Goal: Task Accomplishment & Management: Complete application form

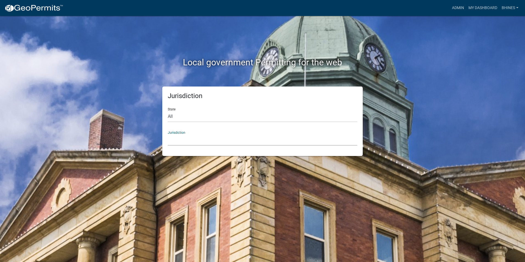
click at [177, 140] on select "[GEOGRAPHIC_DATA], [US_STATE] [GEOGRAPHIC_DATA], [US_STATE][PERSON_NAME][GEOGRA…" at bounding box center [262, 139] width 189 height 11
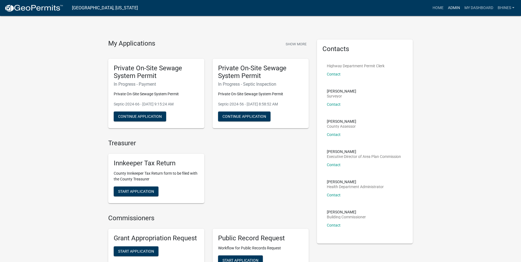
click at [452, 8] on link "Admin" at bounding box center [453, 8] width 16 height 10
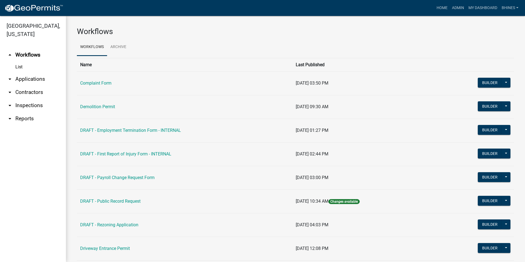
click at [29, 75] on link "arrow_drop_down Applications" at bounding box center [33, 78] width 66 height 13
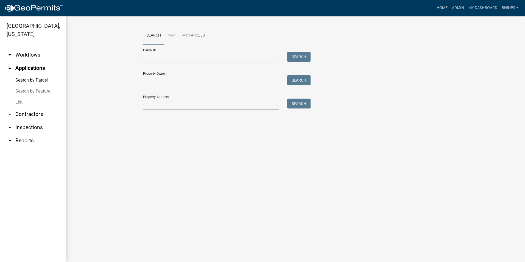
click at [21, 104] on link "List" at bounding box center [33, 102] width 66 height 11
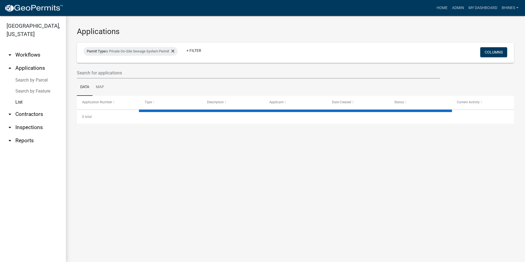
select select "3: 100"
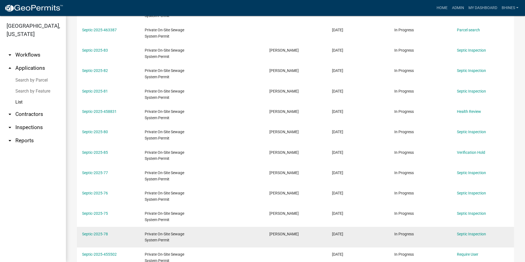
scroll to position [82, 0]
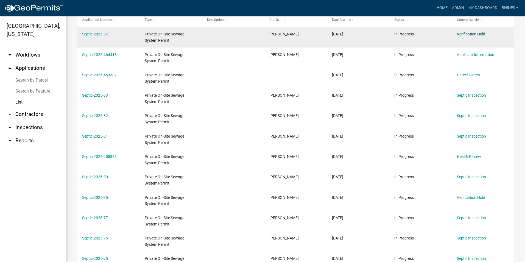
click at [460, 33] on link "Verification Hold" at bounding box center [471, 34] width 28 height 4
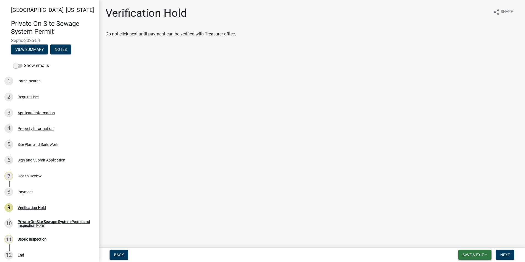
click at [472, 255] on span "Save & Exit" at bounding box center [472, 255] width 21 height 4
click at [466, 240] on button "Save & Exit" at bounding box center [469, 240] width 44 height 13
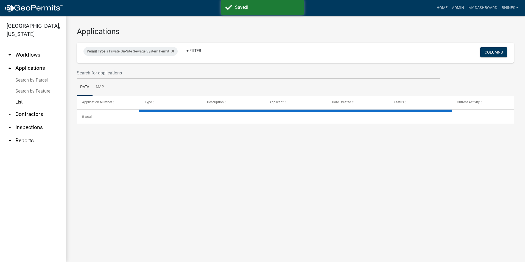
select select "3: 100"
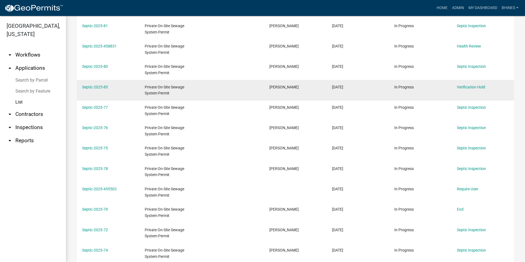
scroll to position [192, 0]
click at [471, 89] on link "Verification Hold" at bounding box center [471, 87] width 28 height 4
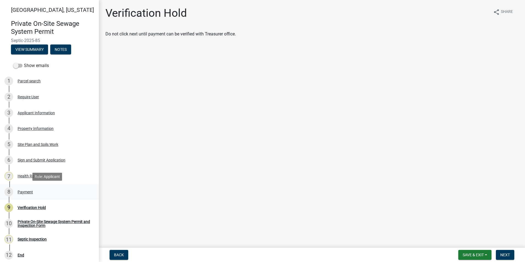
click at [28, 193] on div "Payment" at bounding box center [25, 192] width 15 height 4
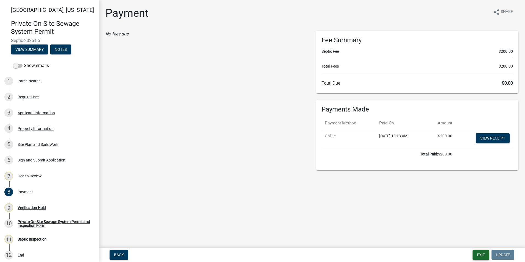
click at [478, 253] on button "Exit" at bounding box center [480, 255] width 17 height 10
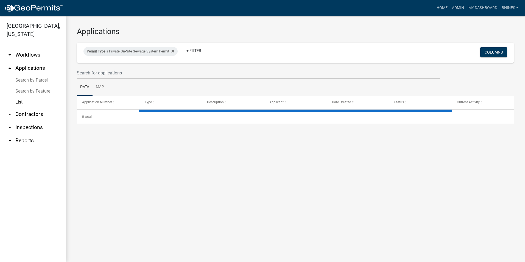
select select "3: 100"
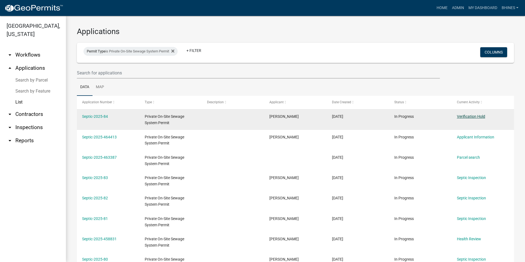
click at [471, 116] on link "Verification Hold" at bounding box center [471, 116] width 28 height 4
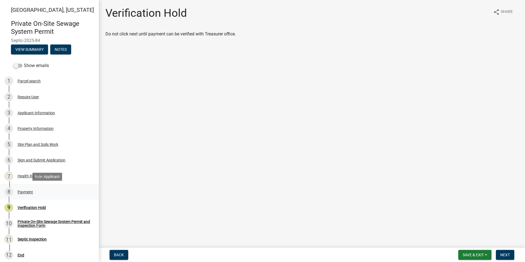
click at [19, 190] on div "Payment" at bounding box center [25, 192] width 15 height 4
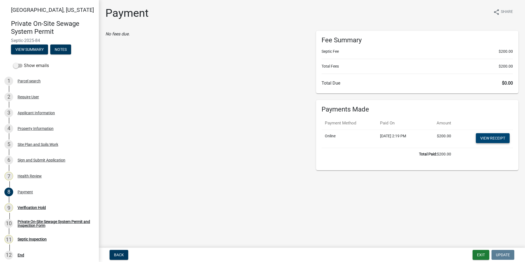
click at [483, 140] on link "View receipt" at bounding box center [493, 138] width 34 height 10
click at [41, 208] on div "Verification Hold" at bounding box center [32, 208] width 28 height 4
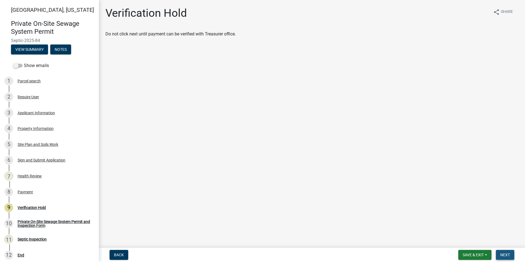
click at [509, 254] on span "Next" at bounding box center [505, 255] width 10 height 4
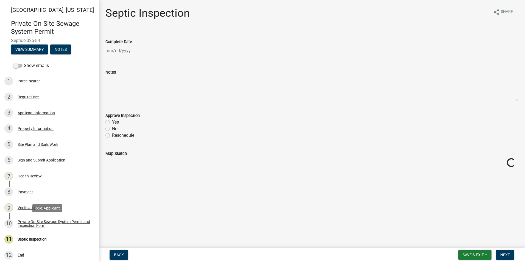
click at [29, 222] on div "Private On-Site Sewage System Permit and Inspection Form" at bounding box center [54, 224] width 72 height 8
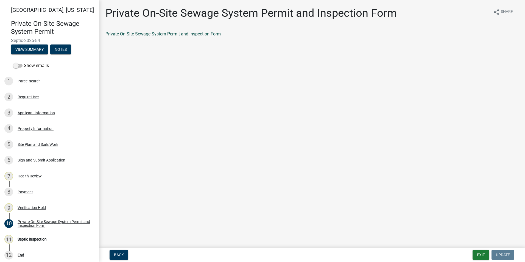
click at [138, 33] on link "Private On-Site Sewage System Permit and Inspection Form" at bounding box center [162, 33] width 115 height 5
